Goal: Information Seeking & Learning: Learn about a topic

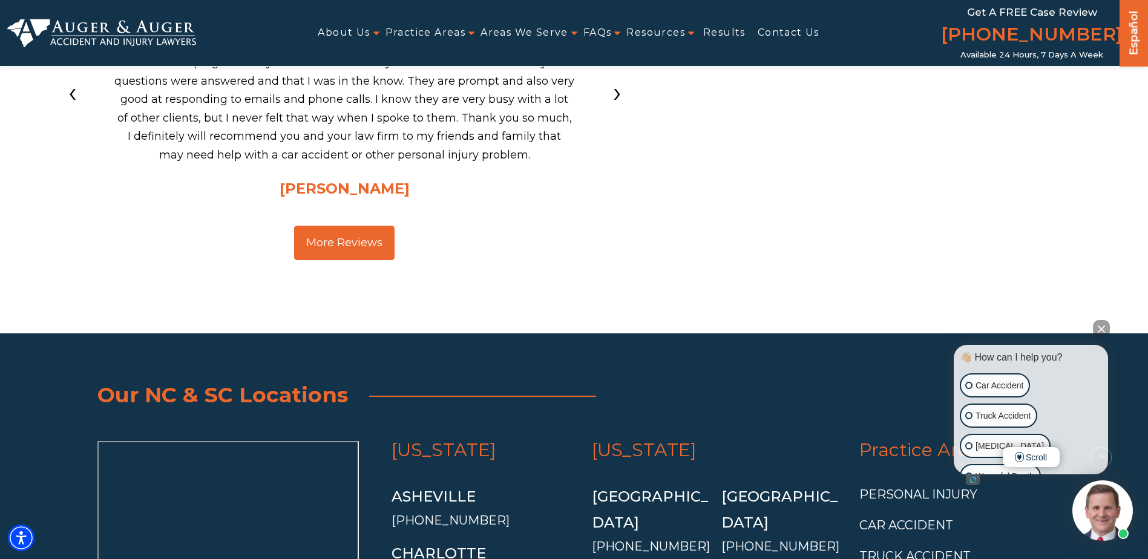
scroll to position [4177, 0]
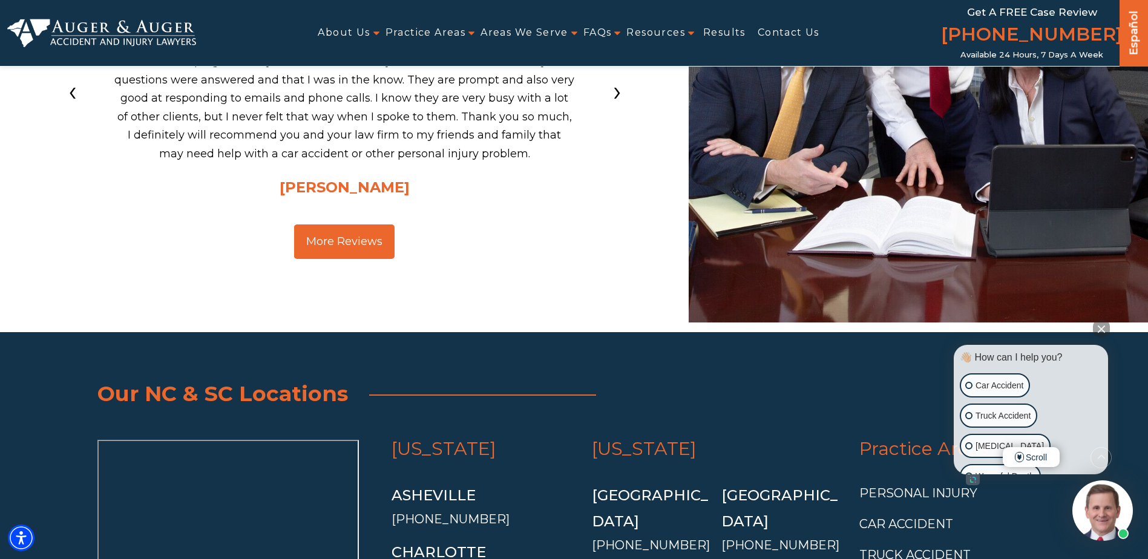
click at [1107, 326] on button "Close Intaker Chat Widget" at bounding box center [1101, 328] width 17 height 17
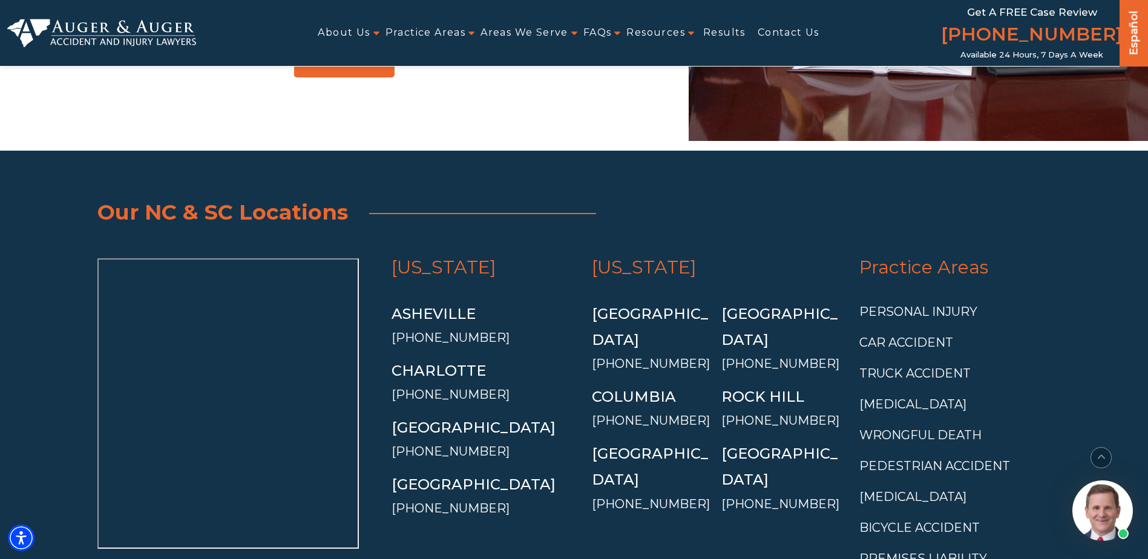
scroll to position [4419, 0]
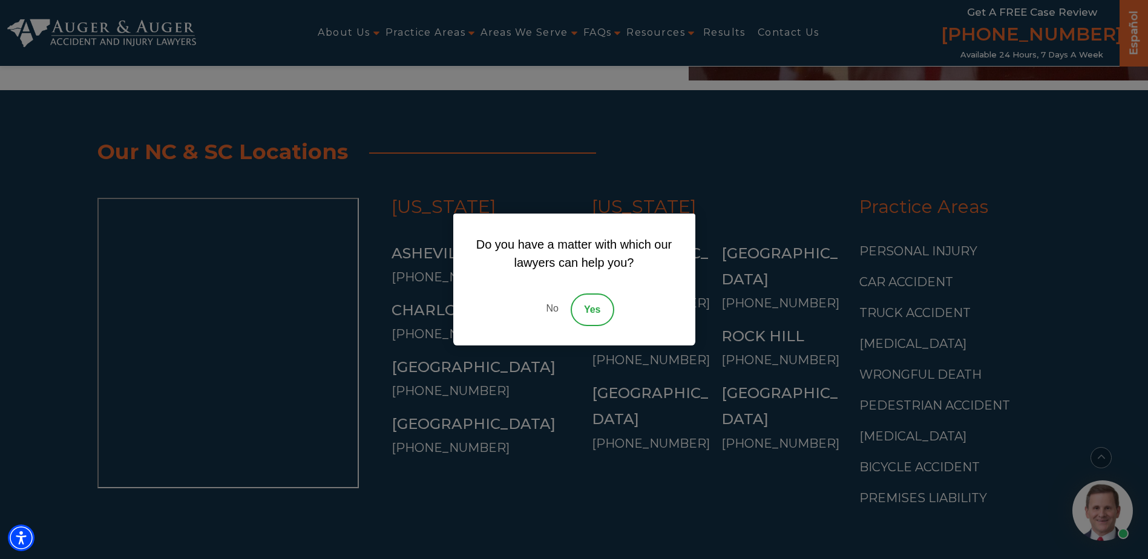
click at [870, 122] on div "Do you have a matter with which our lawyers can help you? No Yes" at bounding box center [574, 279] width 1148 height 559
click at [551, 307] on link "No" at bounding box center [552, 310] width 36 height 33
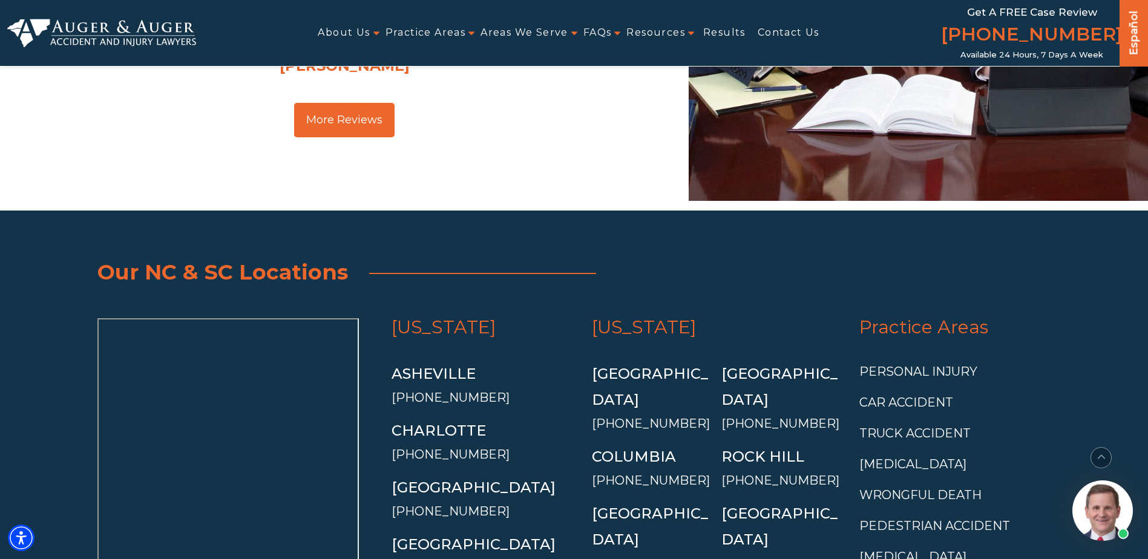
scroll to position [4298, 0]
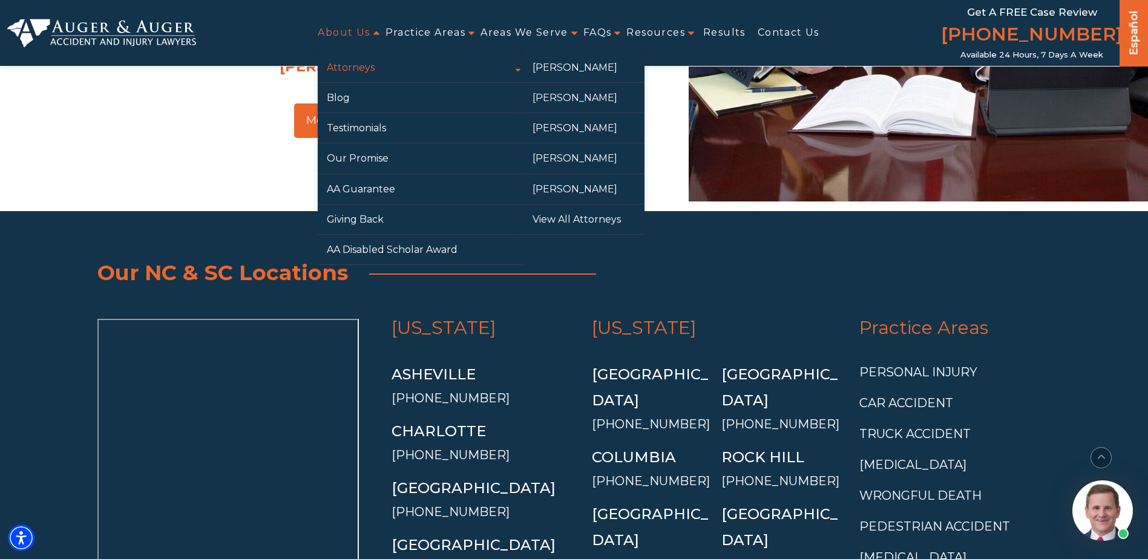
click at [340, 68] on link "Attorneys" at bounding box center [421, 68] width 206 height 30
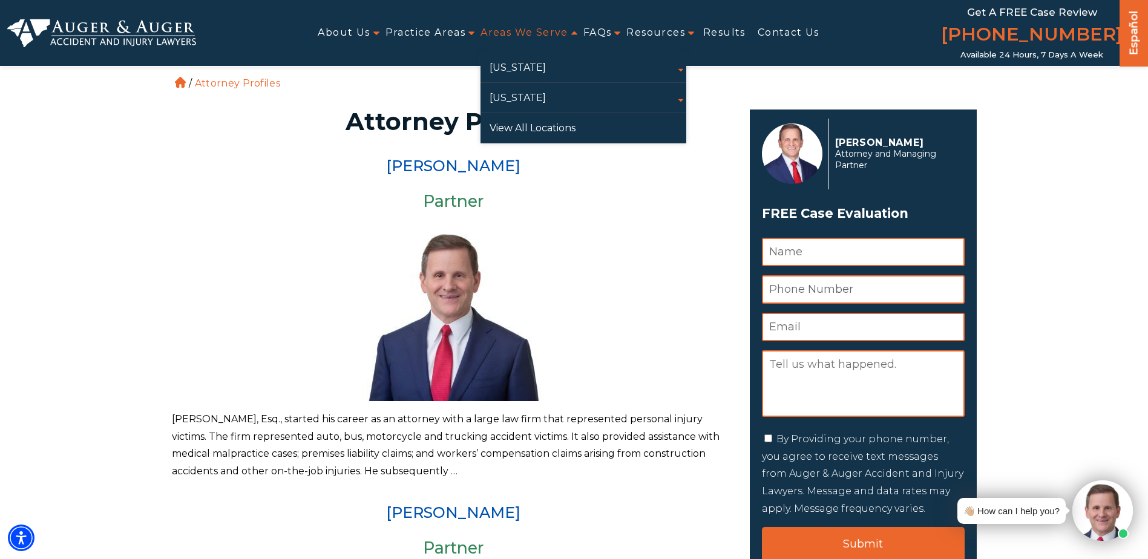
click at [504, 32] on link "Areas We Serve" at bounding box center [525, 32] width 88 height 27
